Goal: Transaction & Acquisition: Purchase product/service

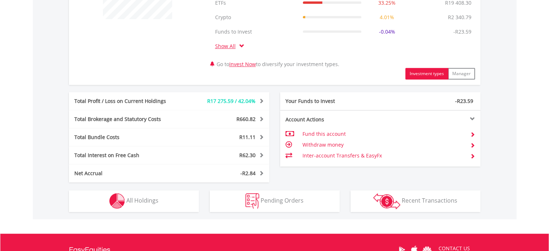
scroll to position [333, 0]
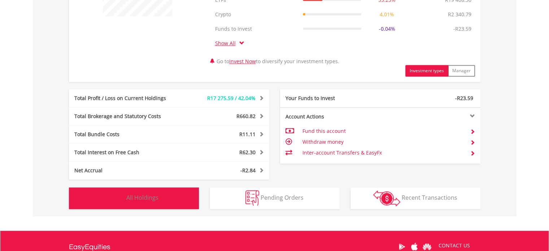
click at [163, 197] on button "Holdings All Holdings" at bounding box center [134, 198] width 130 height 22
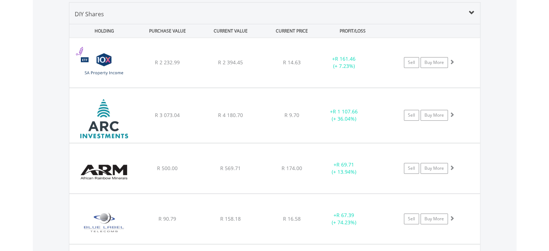
scroll to position [559, 0]
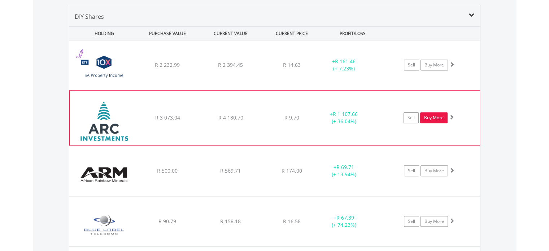
click at [432, 117] on link "Buy More" at bounding box center [433, 117] width 27 height 11
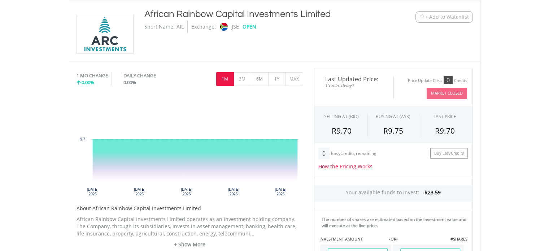
scroll to position [69, 0]
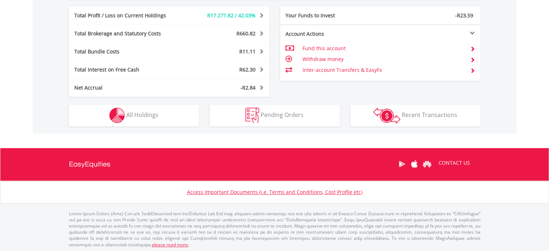
scroll to position [416, 0]
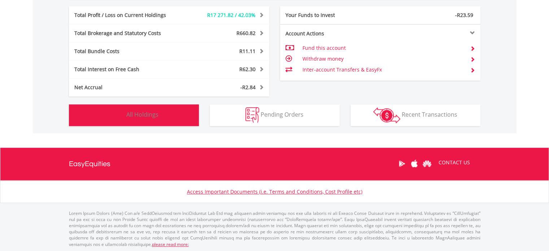
click at [158, 115] on button "Holdings All Holdings" at bounding box center [134, 115] width 130 height 22
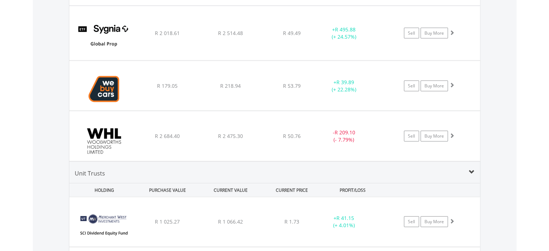
scroll to position [1662, 0]
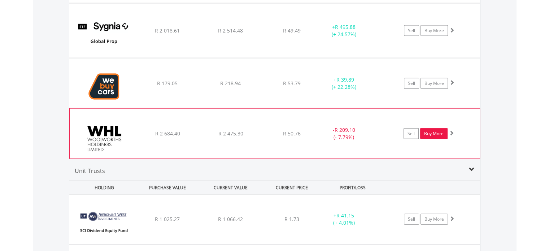
click at [433, 129] on link "Buy More" at bounding box center [433, 133] width 27 height 11
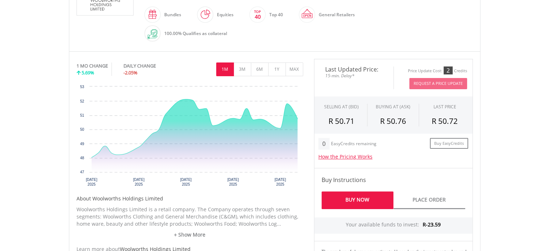
scroll to position [191, 0]
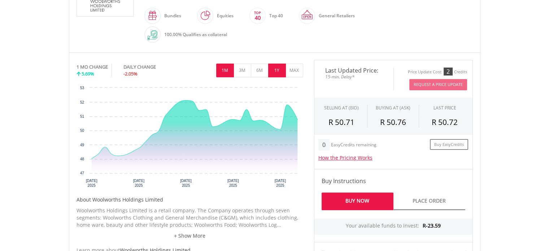
click at [278, 74] on button "1Y" at bounding box center [277, 71] width 18 height 14
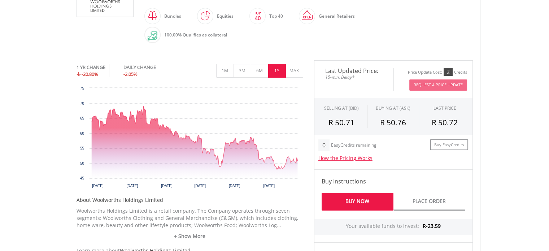
scroll to position [0, 0]
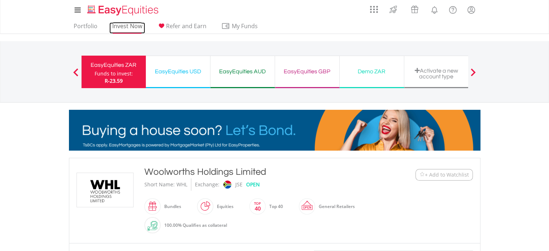
click at [118, 24] on link "Invest Now" at bounding box center [127, 27] width 36 height 11
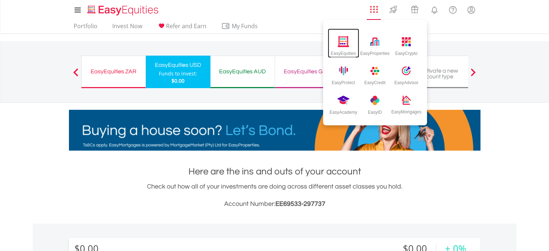
click at [345, 45] on img at bounding box center [343, 41] width 12 height 11
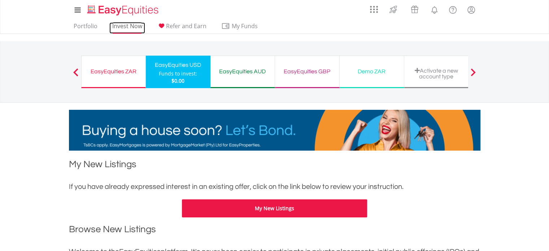
click at [123, 25] on link "Invest Now" at bounding box center [127, 27] width 36 height 11
